Goal: Find specific page/section: Find specific page/section

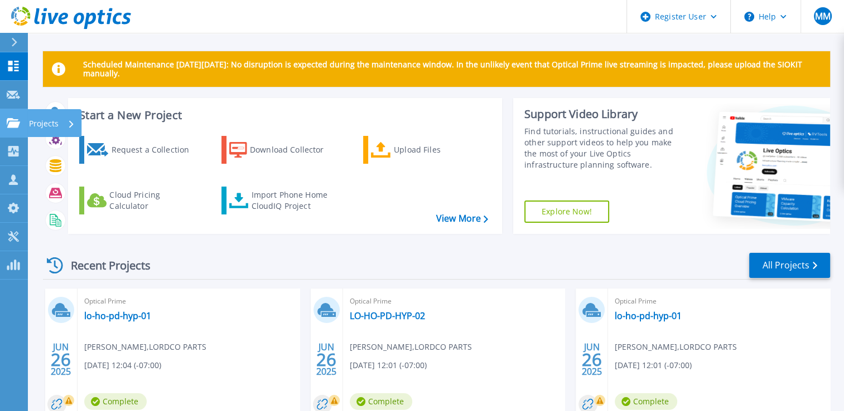
click at [16, 121] on icon at bounding box center [13, 122] width 13 height 9
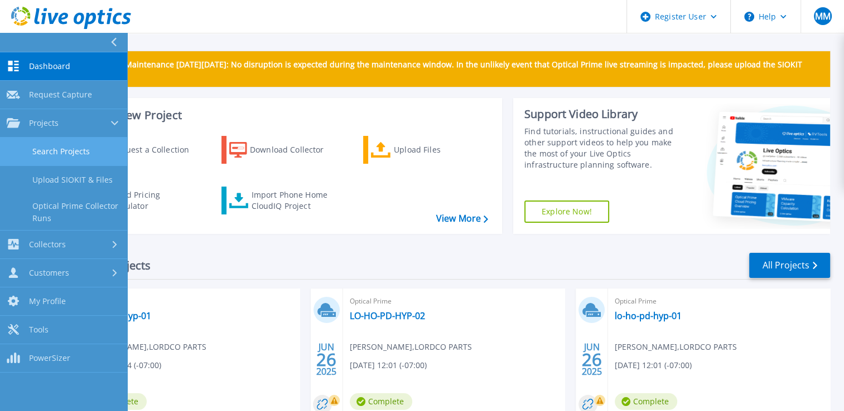
click at [51, 148] on link "Search Projects" at bounding box center [63, 152] width 127 height 28
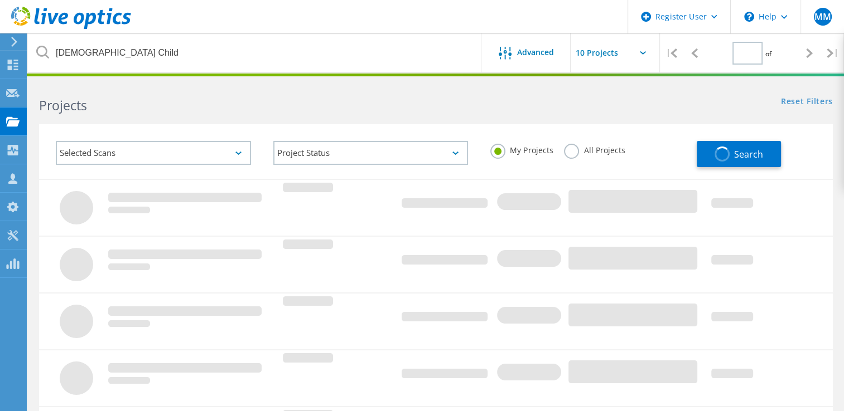
type input "1"
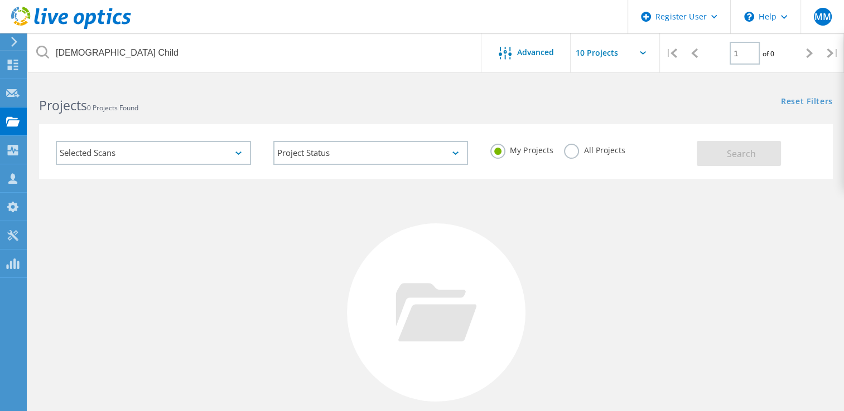
click at [572, 154] on label "All Projects" at bounding box center [594, 149] width 61 height 11
click at [0, 0] on input "All Projects" at bounding box center [0, 0] width 0 height 0
click at [710, 151] on button "Search" at bounding box center [738, 153] width 84 height 25
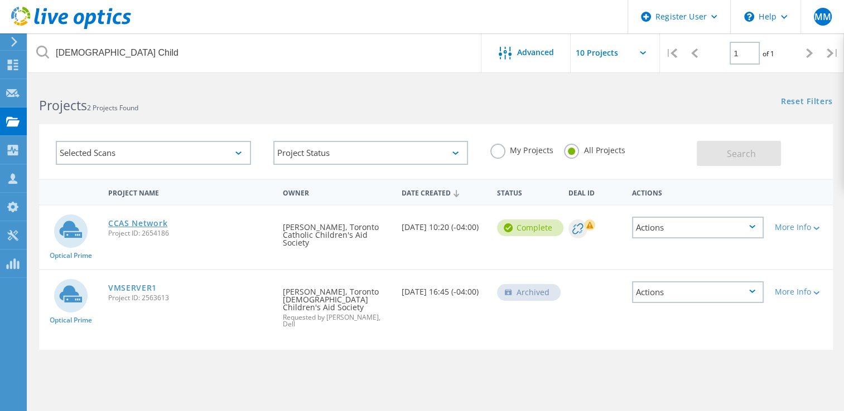
click at [124, 220] on link "CCAS Network" at bounding box center [137, 224] width 59 height 8
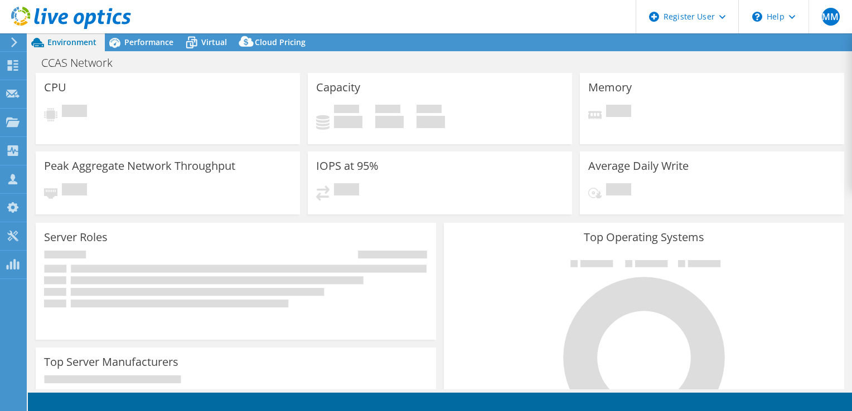
select select "USEast"
select select "CAD"
